Goal: Information Seeking & Learning: Learn about a topic

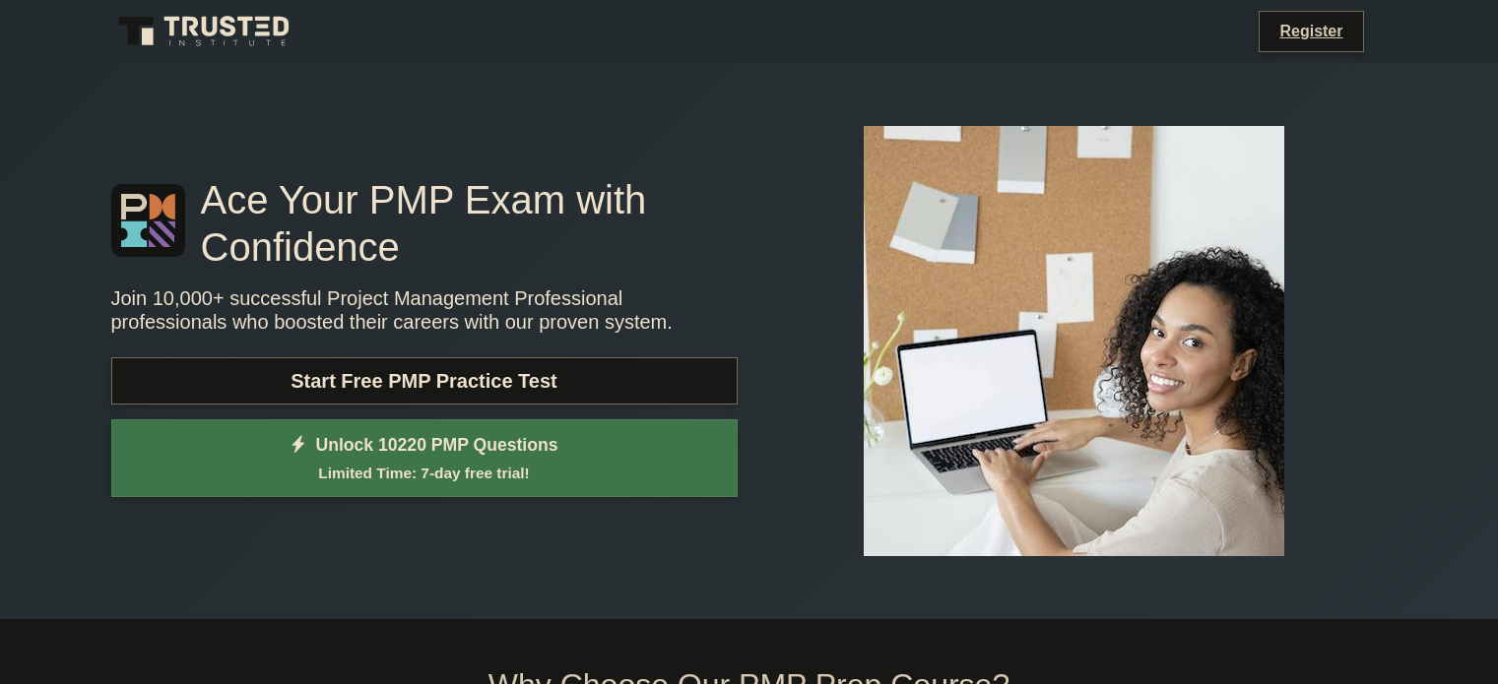
scroll to position [197, 0]
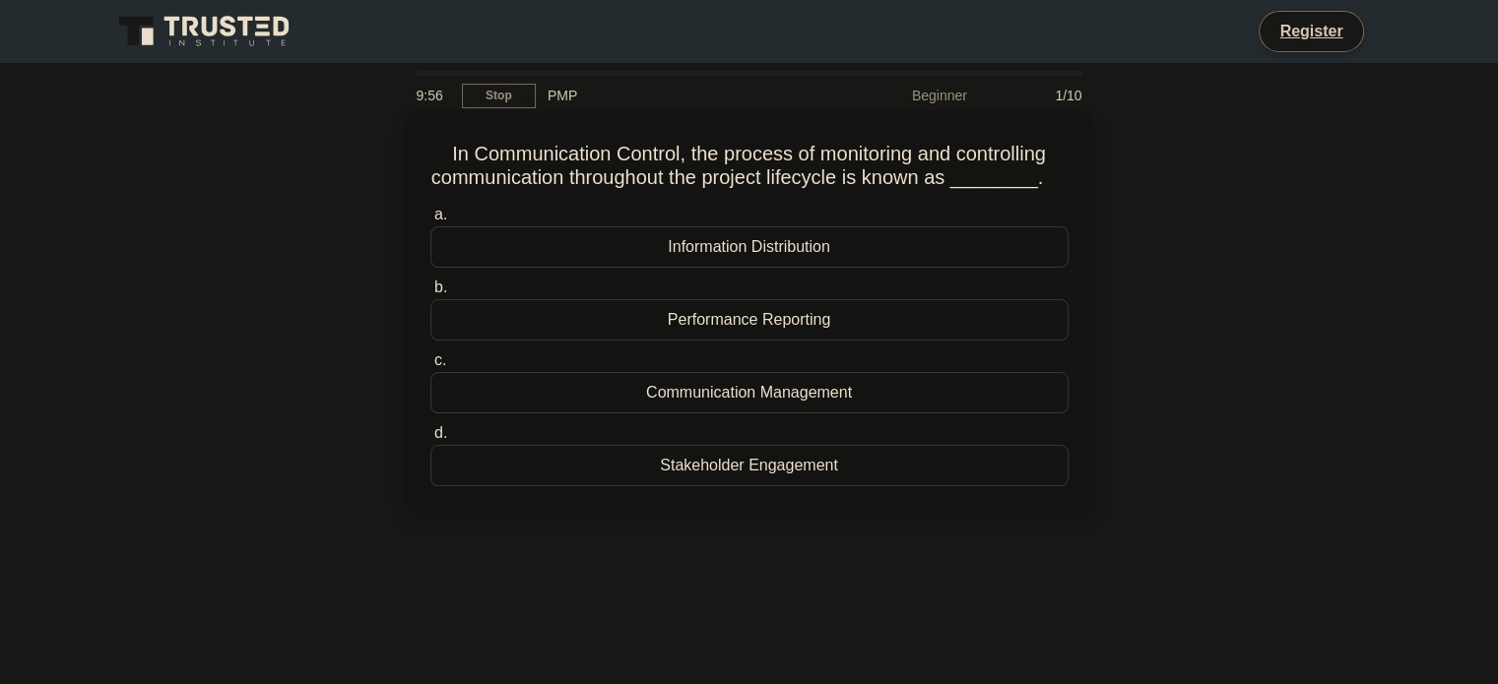
click at [674, 251] on div "Information Distribution" at bounding box center [749, 247] width 638 height 41
click at [430, 222] on input "a. Information Distribution" at bounding box center [430, 215] width 0 height 13
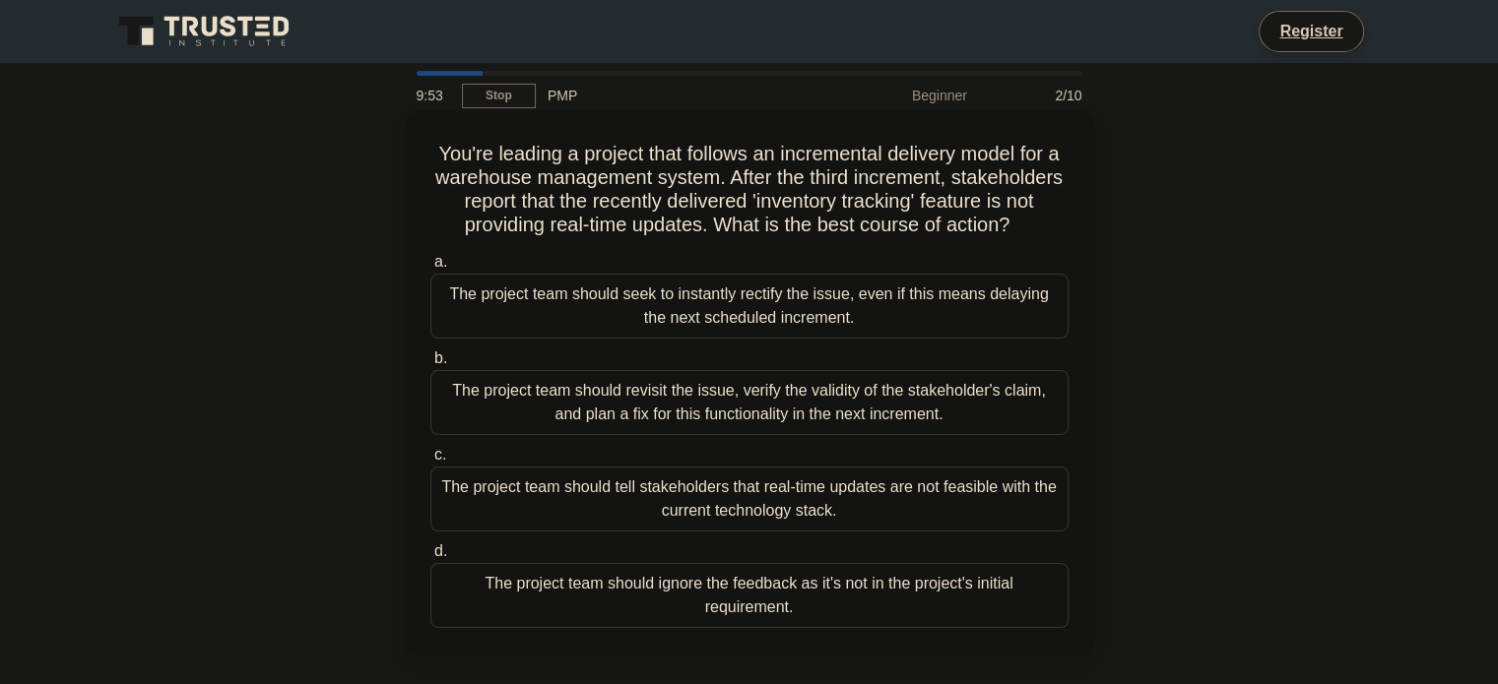
click at [639, 339] on div "The project team should seek to instantly rectify the issue, even if this means…" at bounding box center [749, 306] width 638 height 65
click at [430, 269] on input "a. The project team should seek to instantly rectify the issue, even if this me…" at bounding box center [430, 262] width 0 height 13
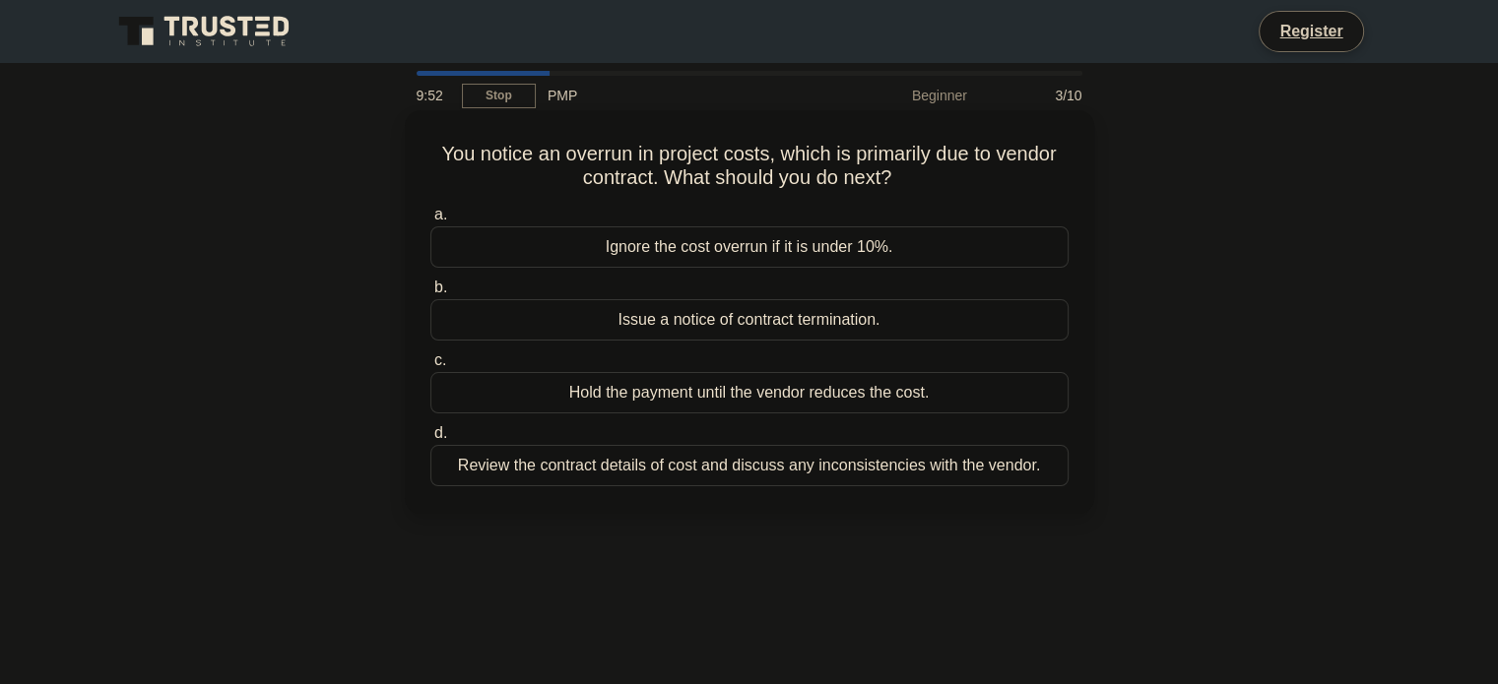
click at [681, 277] on label "b. Issue a notice of contract termination." at bounding box center [749, 308] width 638 height 65
click at [430, 282] on input "b. Issue a notice of contract termination." at bounding box center [430, 288] width 0 height 13
